Goal: Task Accomplishment & Management: Use online tool/utility

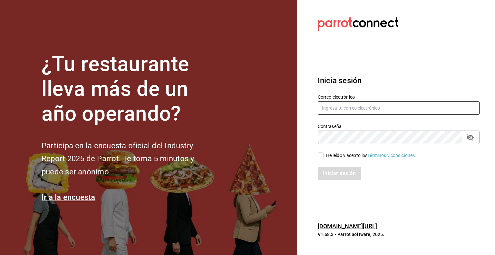
type input "[PERSON_NAME][EMAIL_ADDRESS][DOMAIN_NAME]"
click at [319, 154] on input "He leído y acepto los Términos y condiciones." at bounding box center [321, 155] width 6 height 6
checkbox input "true"
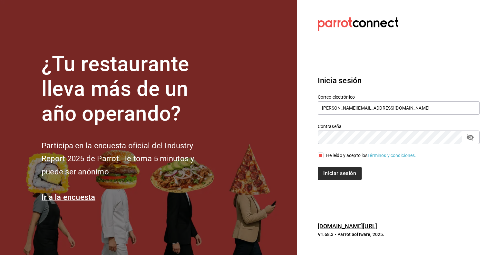
click at [334, 172] on button "Iniciar sesión" at bounding box center [340, 174] width 44 height 14
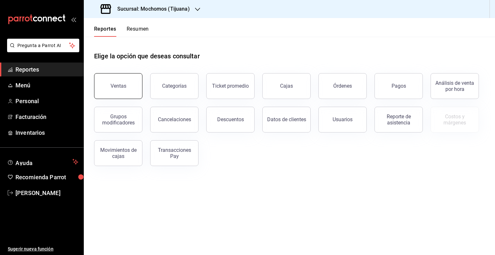
click at [120, 84] on div "Ventas" at bounding box center [119, 86] width 16 height 6
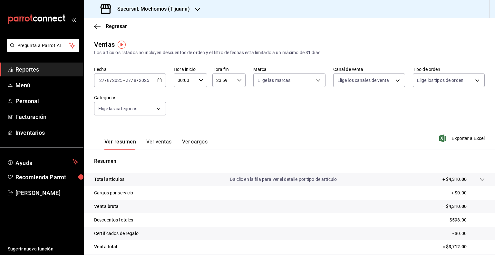
click at [158, 80] on icon "button" at bounding box center [159, 80] width 5 height 5
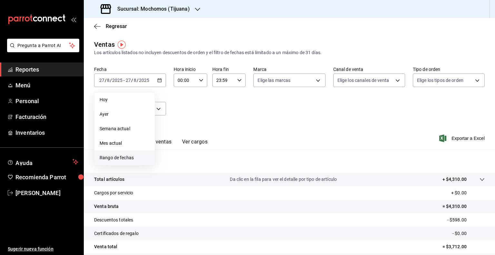
click at [115, 157] on span "Rango de fechas" at bounding box center [125, 157] width 50 height 7
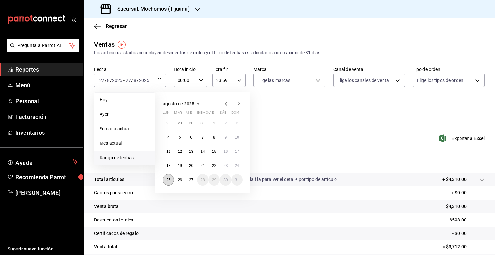
click at [167, 179] on abbr "25" at bounding box center [168, 180] width 4 height 5
click at [192, 180] on abbr "27" at bounding box center [191, 180] width 4 height 5
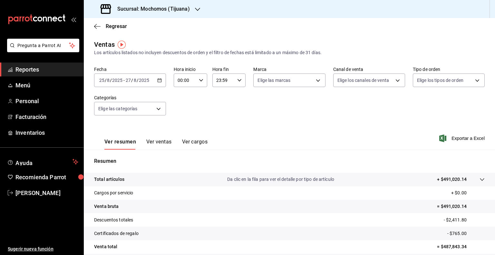
click at [199, 80] on icon "button" at bounding box center [201, 80] width 5 height 5
click at [182, 106] on span "05" at bounding box center [181, 105] width 6 height 5
type input "05:00"
click at [198, 95] on span "00" at bounding box center [197, 96] width 6 height 5
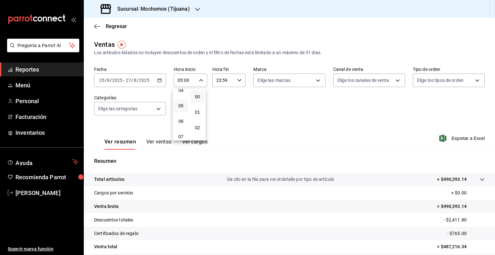
click at [238, 79] on div at bounding box center [247, 127] width 495 height 255
click at [238, 79] on icon "button" at bounding box center [239, 80] width 5 height 5
click at [218, 115] on span "05" at bounding box center [219, 114] width 6 height 5
click at [236, 97] on span "00" at bounding box center [235, 96] width 6 height 5
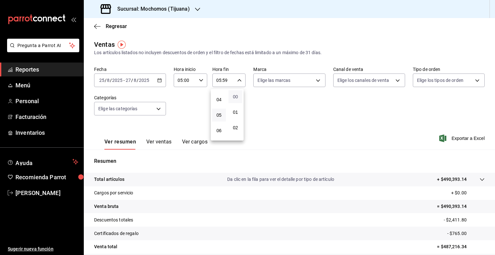
type input "05:00"
click at [297, 130] on div at bounding box center [247, 127] width 495 height 255
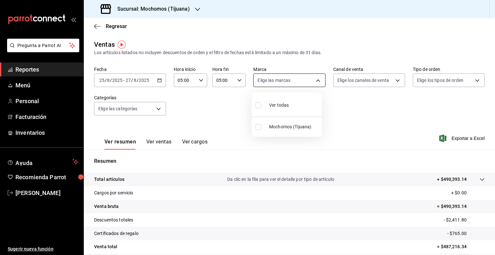
click at [315, 81] on body "Pregunta a Parrot AI Reportes Menú Personal Facturación Inventarios Ayuda Recom…" at bounding box center [247, 127] width 495 height 255
click at [258, 105] on input "checkbox" at bounding box center [258, 105] width 6 height 6
checkbox input "true"
type input "c300ab0f-4e96-434a-ab79-9fec8b673c9f"
checkbox input "true"
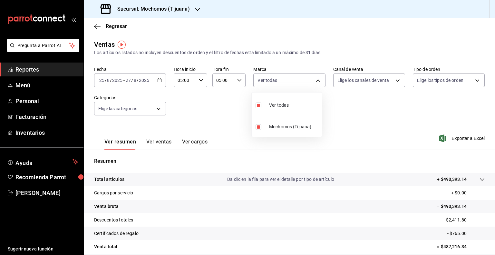
click at [350, 99] on div at bounding box center [247, 127] width 495 height 255
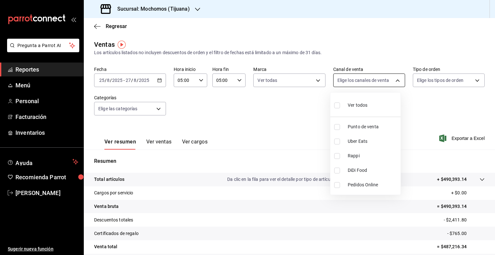
click at [393, 80] on body "Pregunta a Parrot AI Reportes Menú Personal Facturación Inventarios Ayuda Recom…" at bounding box center [247, 127] width 495 height 255
click at [336, 104] on input "checkbox" at bounding box center [337, 105] width 6 height 6
checkbox input "true"
type input "PARROT,UBER_EATS,RAPPI,DIDI_FOOD,ONLINE"
checkbox input "true"
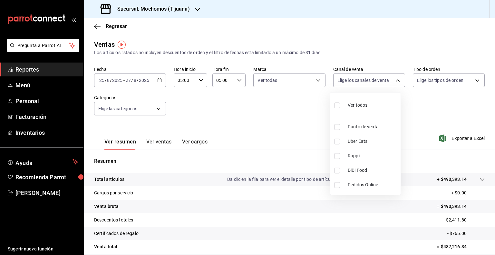
checkbox input "true"
click at [418, 100] on div at bounding box center [247, 127] width 495 height 255
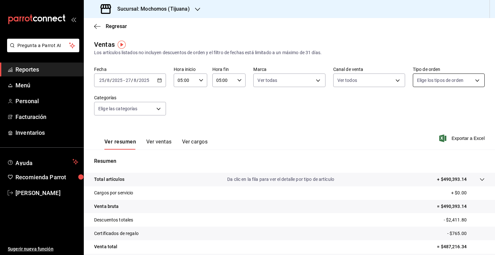
click at [473, 77] on body "Pregunta a Parrot AI Reportes Menú Personal Facturación Inventarios Ayuda Recom…" at bounding box center [247, 127] width 495 height 255
click at [415, 105] on input "checkbox" at bounding box center [416, 105] width 6 height 6
checkbox input "true"
type input "59fdec9d-7e45-44f1-b527-5416629fe4e9,EXTERNAL"
checkbox input "true"
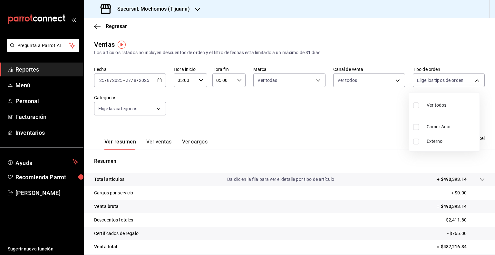
checkbox input "true"
click at [368, 116] on div at bounding box center [247, 127] width 495 height 255
click at [450, 136] on span "Exportar a Excel" at bounding box center [462, 138] width 44 height 8
